Goal: Task Accomplishment & Management: Use online tool/utility

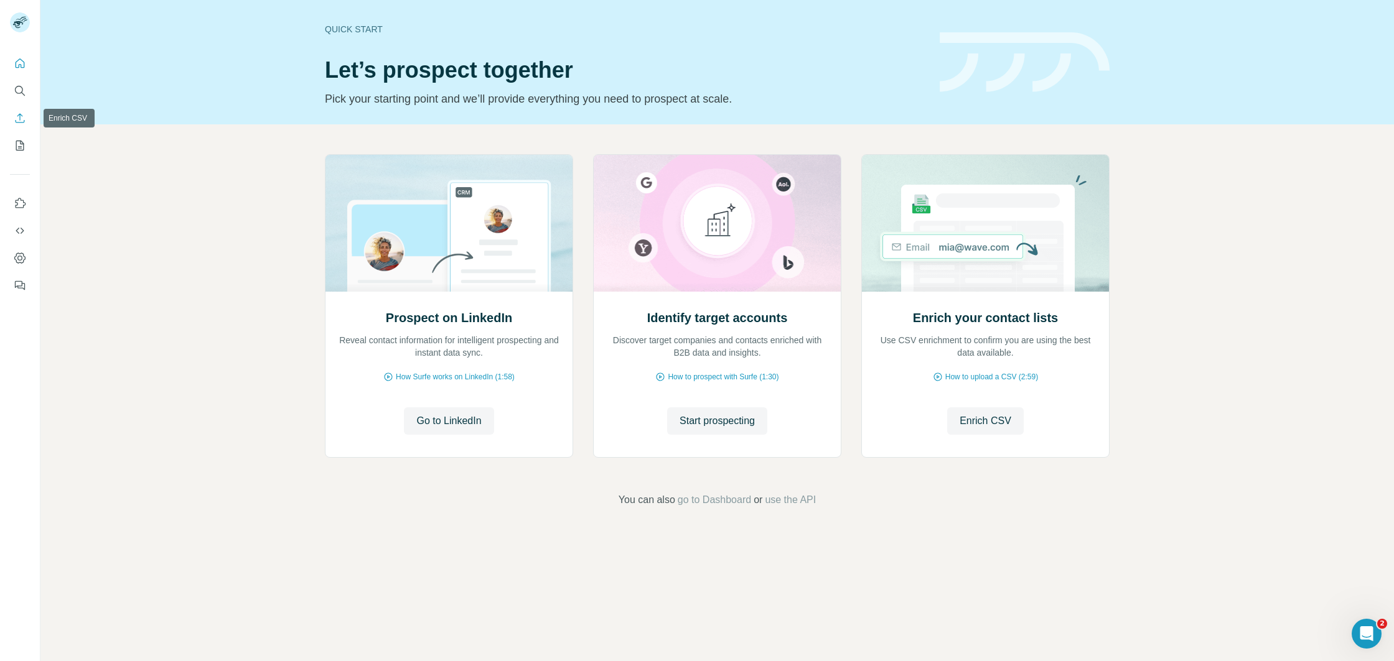
click at [17, 116] on icon "Enrich CSV" at bounding box center [20, 118] width 12 height 12
click at [14, 141] on icon "My lists" at bounding box center [20, 145] width 12 height 12
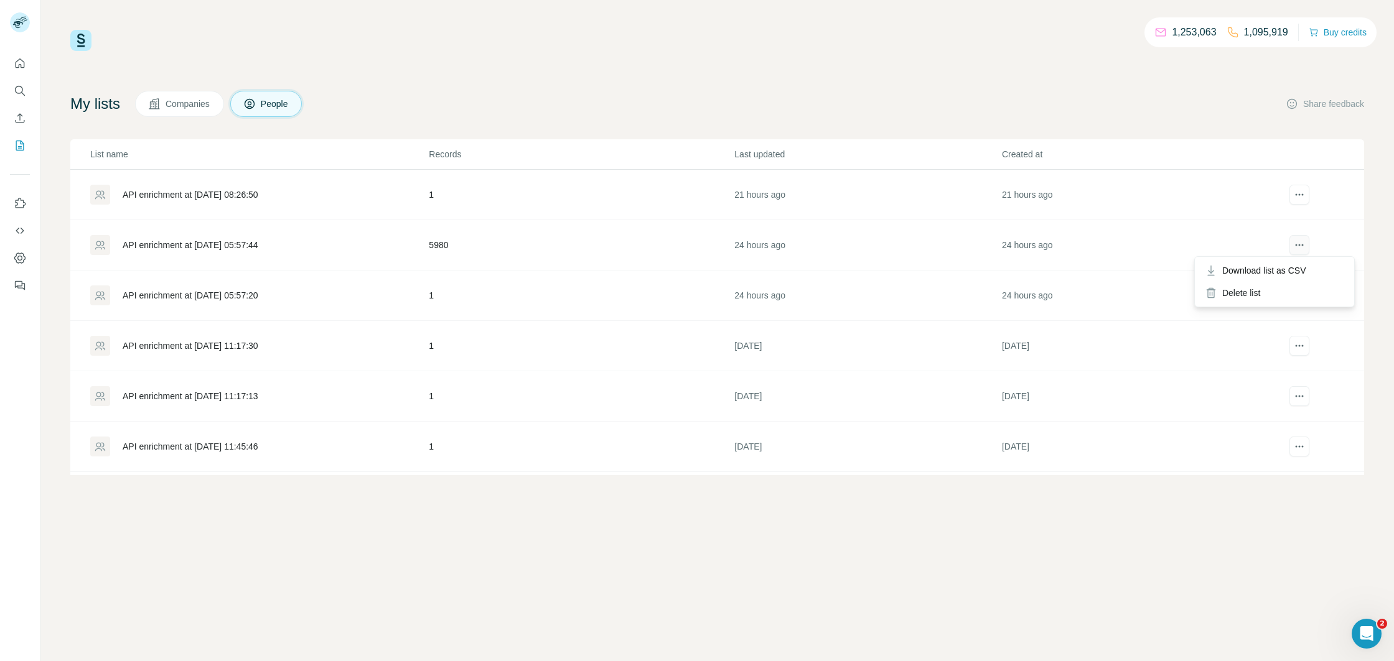
click at [1303, 244] on icon "actions" at bounding box center [1299, 245] width 12 height 12
click at [1281, 277] on div "Download list as CSV" at bounding box center [1274, 270] width 154 height 22
